Goal: Task Accomplishment & Management: Manage account settings

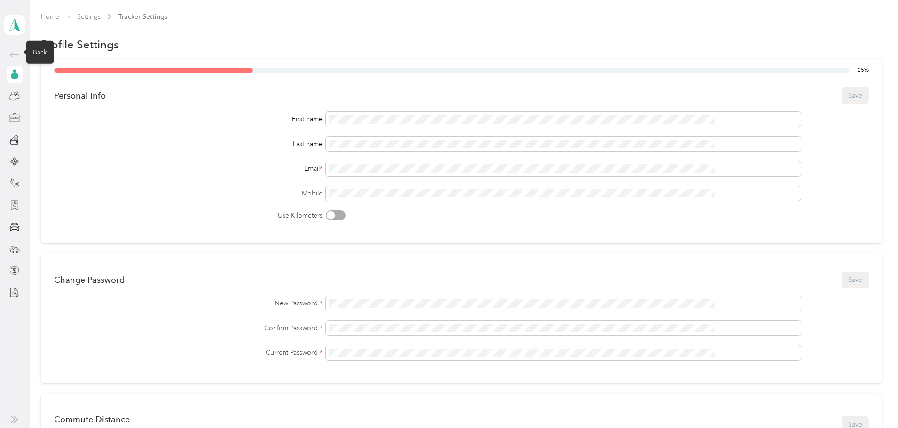
click at [14, 51] on icon at bounding box center [14, 54] width 11 height 11
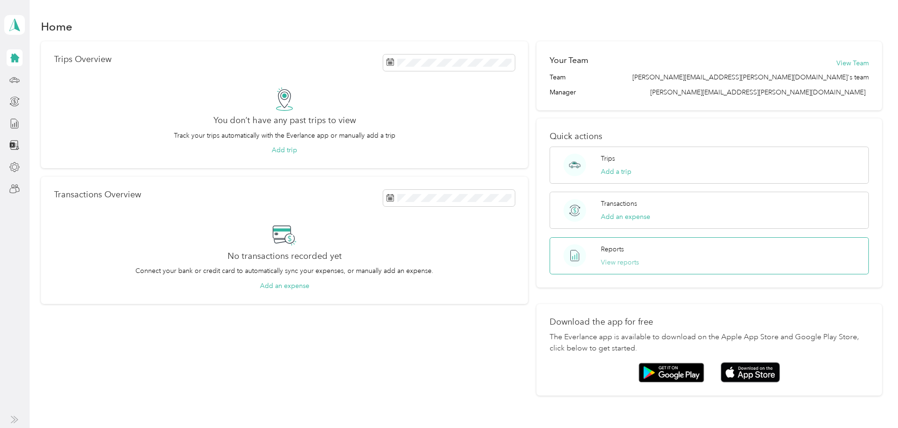
click at [611, 264] on button "View reports" at bounding box center [620, 263] width 38 height 10
